Goal: Task Accomplishment & Management: Complete application form

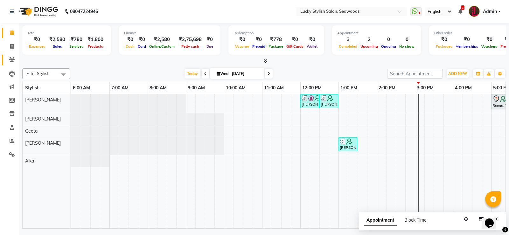
scroll to position [0, 215]
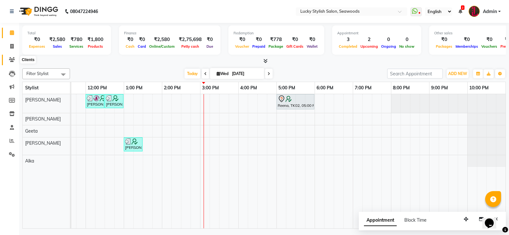
click at [9, 62] on span at bounding box center [11, 59] width 11 height 7
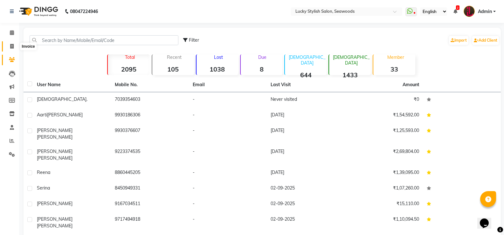
click at [14, 48] on span at bounding box center [11, 46] width 11 height 7
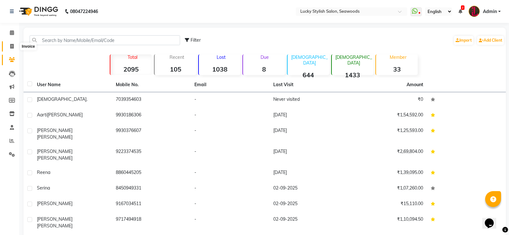
select select "675"
select select "service"
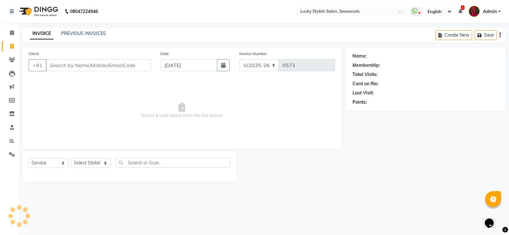
click at [74, 62] on input "Client" at bounding box center [98, 65] width 105 height 12
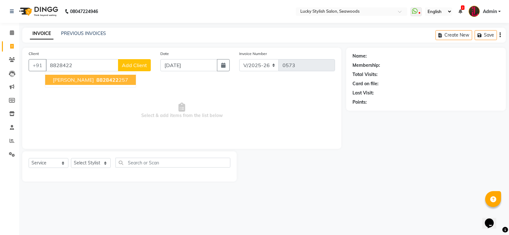
click at [102, 75] on button "[PERSON_NAME] 8828422 257" at bounding box center [90, 80] width 91 height 10
type input "8828422257"
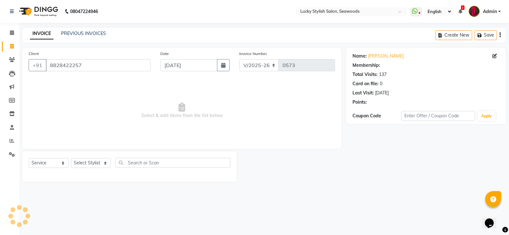
select select "1: Object"
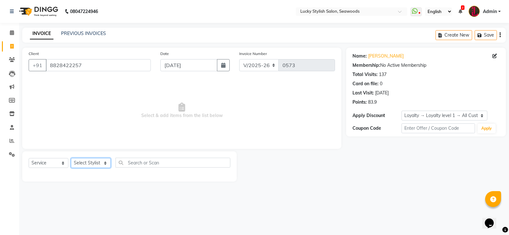
click at [101, 158] on select "Select Stylist Alka [PERSON_NAME] Geeta [PERSON_NAME]" at bounding box center [91, 163] width 40 height 10
select select "10014"
click at [71, 158] on select "Select Stylist Alka [PERSON_NAME] Geeta [PERSON_NAME]" at bounding box center [91, 163] width 40 height 10
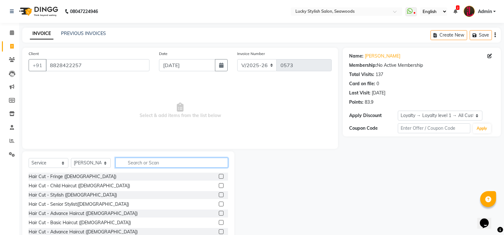
click at [133, 165] on input "text" at bounding box center [171, 163] width 113 height 10
click at [219, 204] on label at bounding box center [221, 204] width 5 height 5
click at [219, 204] on input "checkbox" at bounding box center [221, 204] width 4 height 4
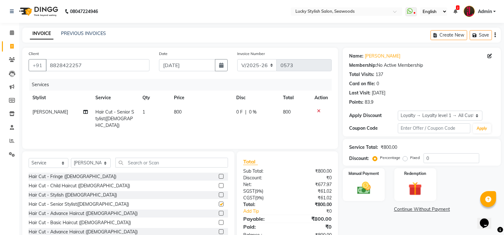
checkbox input "false"
click at [185, 124] on td "800" at bounding box center [201, 119] width 62 height 28
select select "10014"
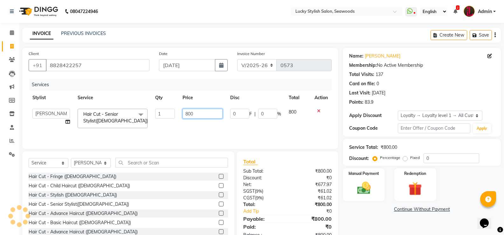
click at [189, 118] on input "800" at bounding box center [203, 114] width 40 height 10
type input "600"
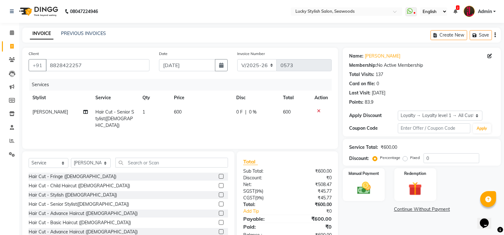
click at [224, 129] on div "Services Stylist Service Qty Price Disc Total Action Raj Hair Cut - Senior Styl…" at bounding box center [180, 111] width 303 height 64
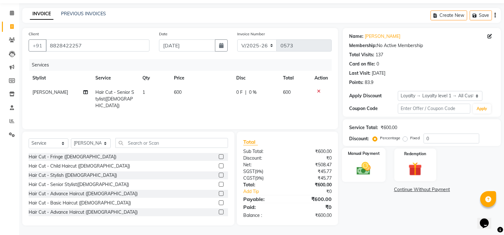
click at [365, 157] on div "Manual Payment" at bounding box center [364, 165] width 44 height 34
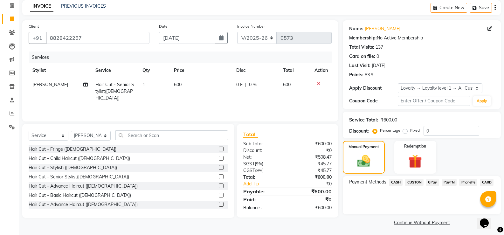
scroll to position [29, 0]
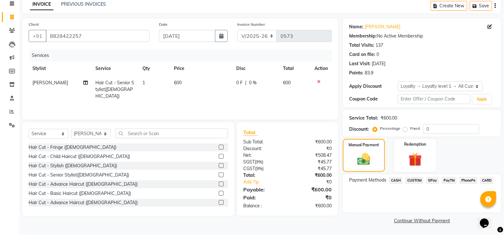
click at [396, 180] on span "CASH" at bounding box center [396, 180] width 14 height 7
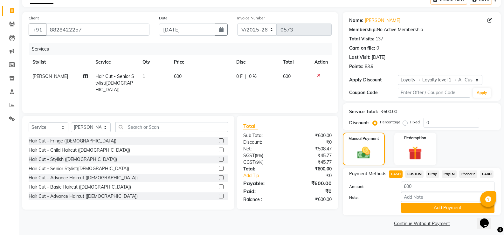
scroll to position [38, 0]
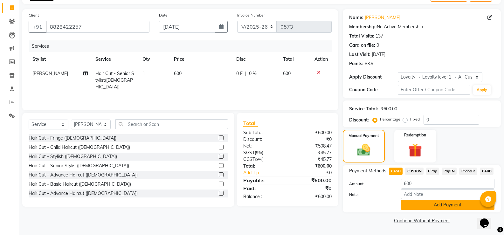
click at [457, 201] on button "Add Payment" at bounding box center [447, 205] width 93 height 10
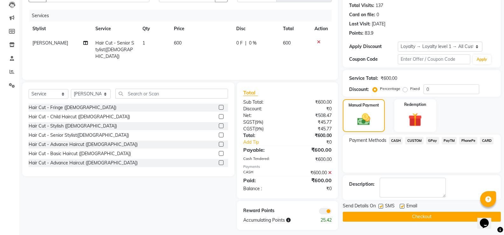
scroll to position [73, 0]
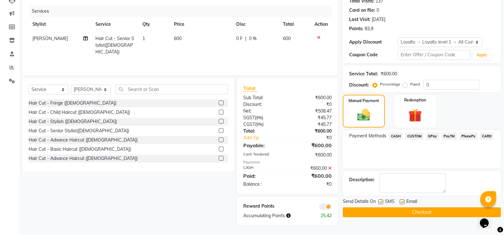
click at [422, 211] on button "Checkout" at bounding box center [422, 212] width 158 height 10
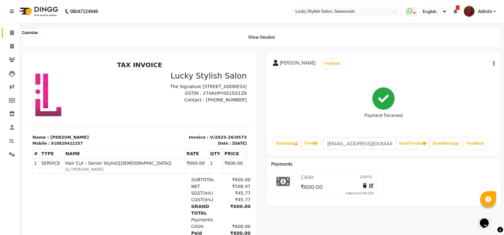
click at [9, 34] on span at bounding box center [11, 32] width 11 height 7
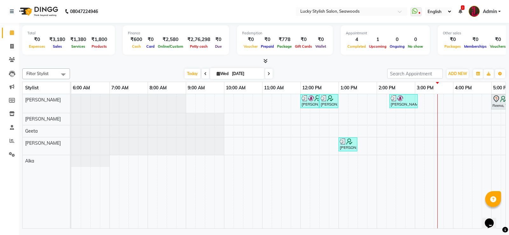
scroll to position [0, 215]
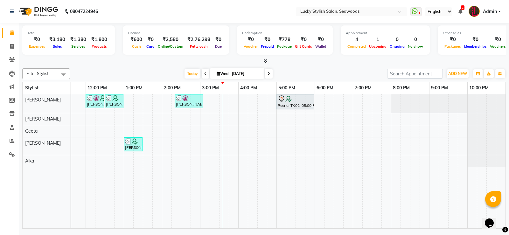
click at [264, 63] on icon at bounding box center [265, 61] width 4 height 5
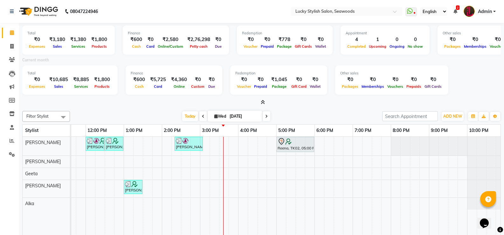
click at [262, 103] on icon at bounding box center [263, 102] width 4 height 5
